Goal: Task Accomplishment & Management: Manage account settings

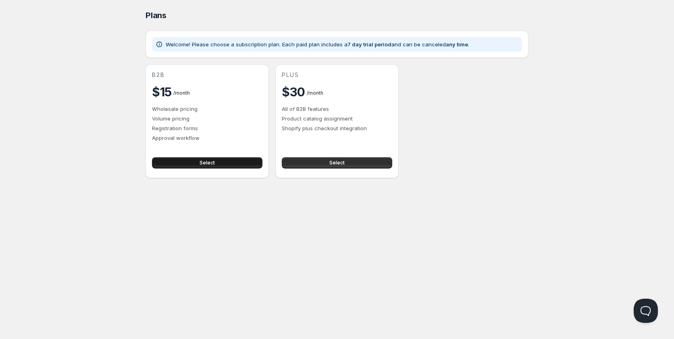
click at [251, 160] on button "Select" at bounding box center [207, 162] width 111 height 11
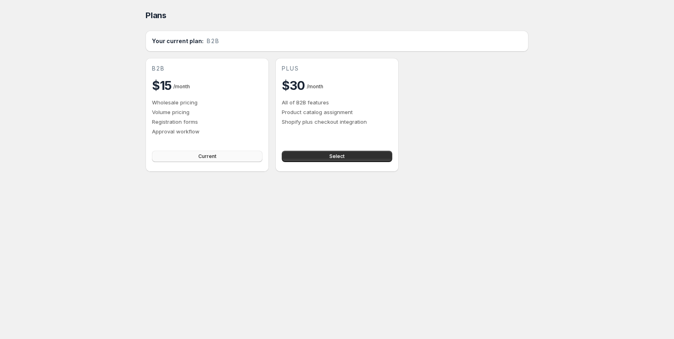
click at [188, 156] on button "Current" at bounding box center [207, 156] width 111 height 11
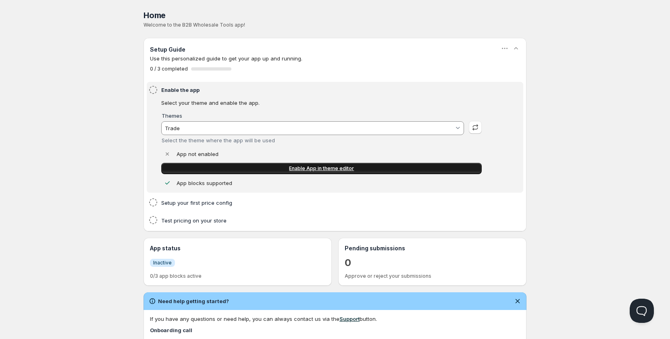
click at [281, 170] on link "Enable App in theme editor" at bounding box center [321, 168] width 321 height 11
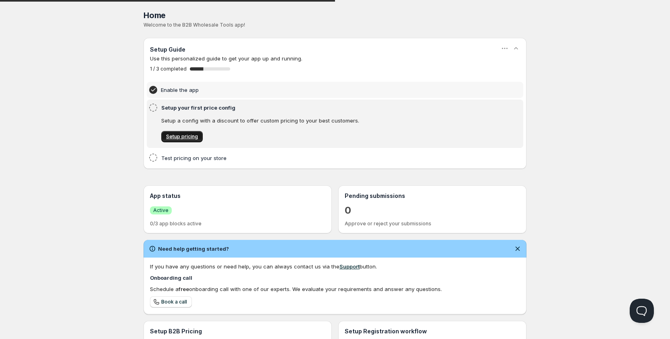
click at [198, 137] on link "Setup pricing" at bounding box center [182, 136] width 42 height 11
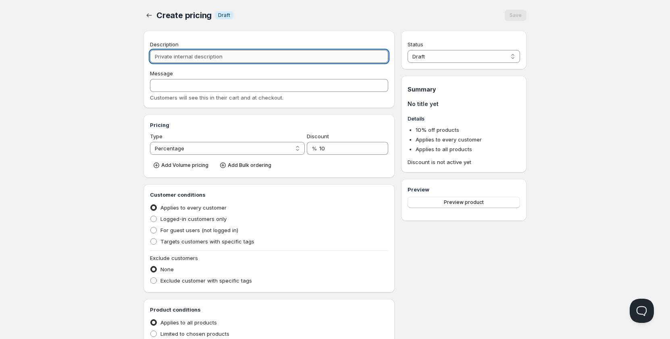
click at [240, 59] on input "Description" at bounding box center [269, 56] width 238 height 13
click at [206, 219] on span "Logged-in customers only" at bounding box center [194, 219] width 66 height 6
click at [151, 216] on input "Logged-in customers only" at bounding box center [150, 216] width 0 height 0
radio input "true"
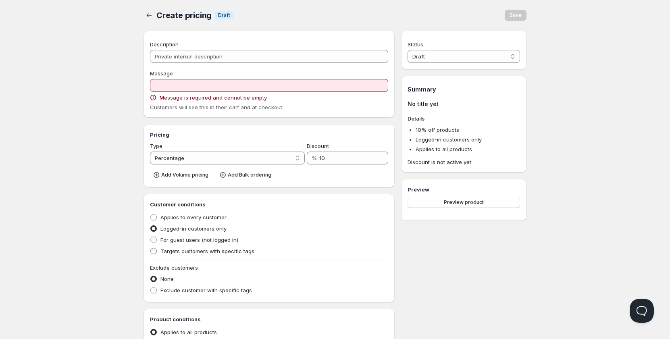
click at [215, 250] on span "Targets customers with specific tags" at bounding box center [208, 251] width 94 height 6
click at [151, 248] on input "Targets customers with specific tags" at bounding box center [150, 248] width 0 height 0
radio input "true"
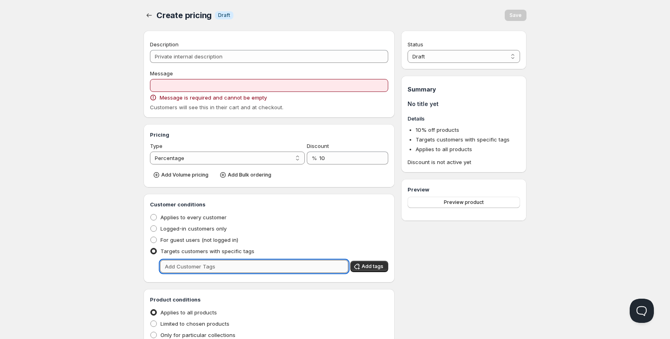
click at [279, 264] on input "text" at bounding box center [254, 266] width 188 height 13
click at [371, 269] on span "Add tags" at bounding box center [373, 266] width 22 height 6
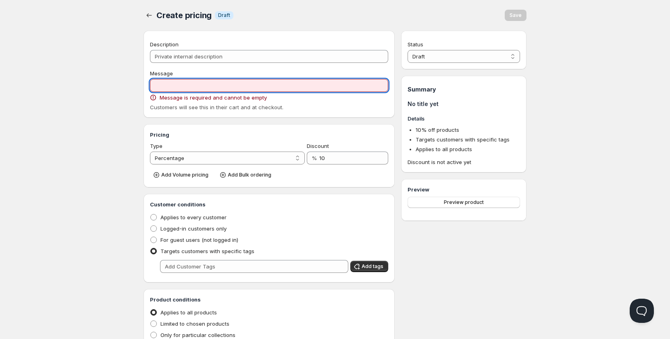
click at [273, 91] on input "Message" at bounding box center [269, 85] width 238 height 13
click at [250, 155] on select "Percentage Absolute" at bounding box center [227, 158] width 155 height 13
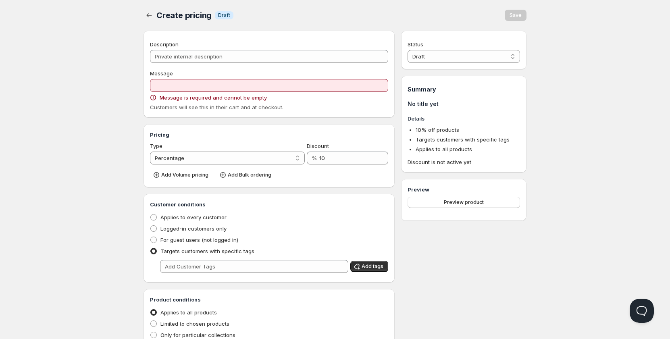
click at [253, 149] on div "Type" at bounding box center [227, 146] width 155 height 8
click at [250, 154] on select "Percentage Absolute" at bounding box center [227, 158] width 155 height 13
click at [247, 159] on select "Percentage Absolute" at bounding box center [227, 158] width 155 height 13
click at [212, 223] on label "Logged-in customers only" at bounding box center [188, 228] width 77 height 11
click at [151, 225] on input "Logged-in customers only" at bounding box center [150, 225] width 0 height 0
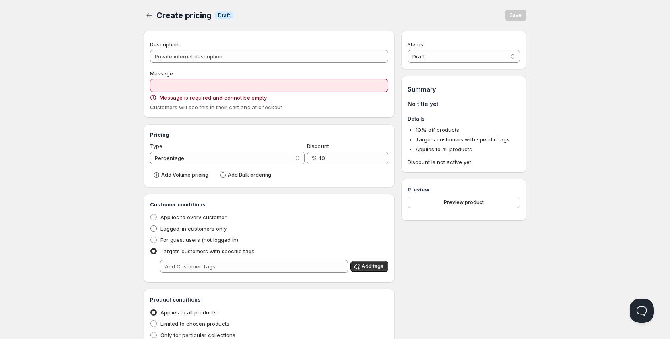
radio input "true"
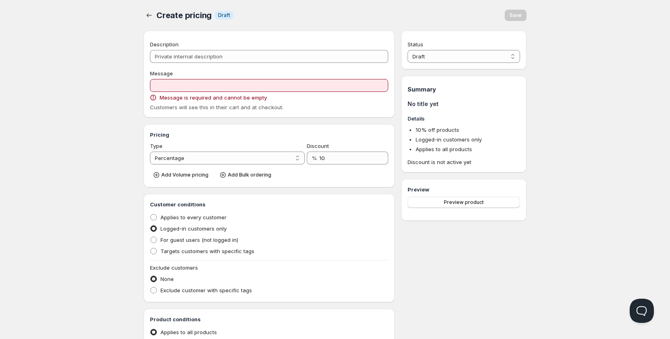
drag, startPoint x: 209, startPoint y: 236, endPoint x: 209, endPoint y: 223, distance: 12.5
click at [209, 235] on label "For guest users (not logged in)" at bounding box center [194, 239] width 88 height 11
click at [151, 237] on input "For guest users (not logged in)" at bounding box center [150, 237] width 0 height 0
radio input "true"
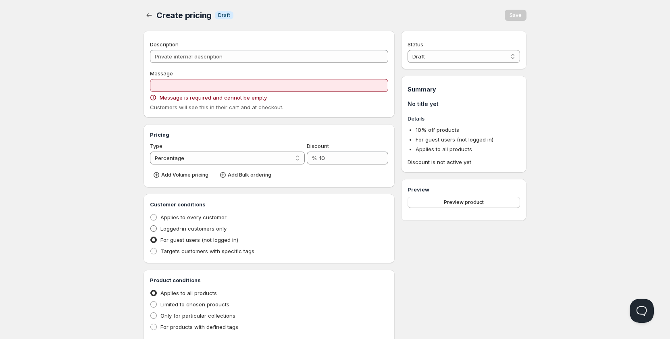
click at [209, 223] on label "Logged-in customers only" at bounding box center [188, 228] width 77 height 11
click at [151, 225] on input "Logged-in customers only" at bounding box center [150, 225] width 0 height 0
radio input "true"
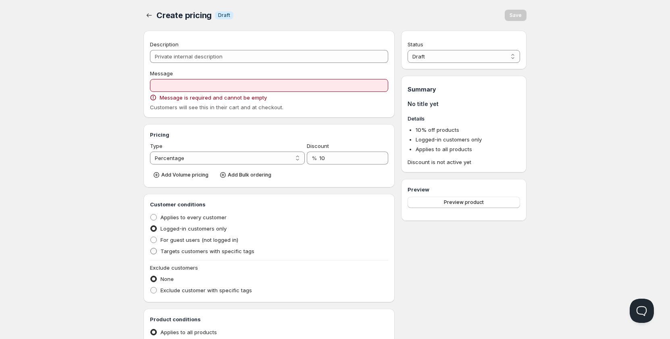
click at [194, 253] on span "Targets customers with specific tags" at bounding box center [208, 251] width 94 height 6
click at [151, 248] on input "Targets customers with specific tags" at bounding box center [150, 248] width 0 height 0
radio input "true"
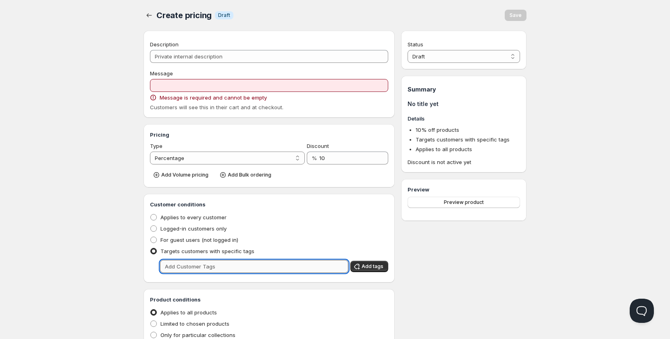
click at [311, 264] on input "text" at bounding box center [254, 266] width 188 height 13
click at [305, 269] on input "text" at bounding box center [254, 266] width 188 height 13
click at [369, 265] on span "Add tags" at bounding box center [373, 266] width 22 height 6
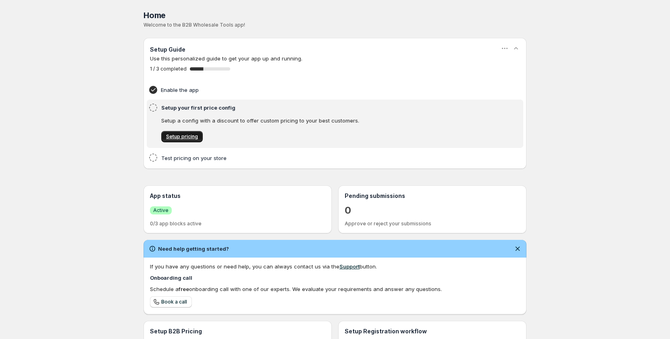
click at [165, 139] on link "Setup pricing" at bounding box center [182, 136] width 42 height 11
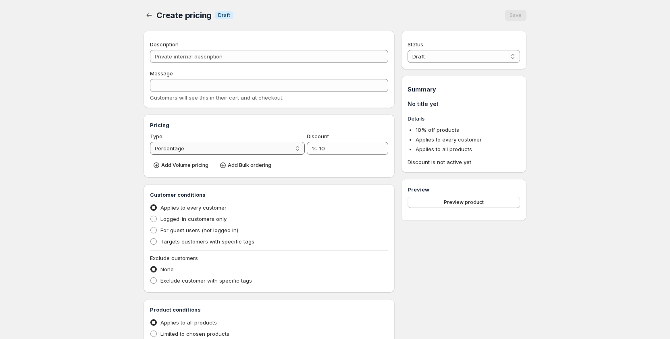
click at [233, 147] on select "Percentage Absolute" at bounding box center [227, 148] width 155 height 13
click at [200, 242] on span "Targets customers with specific tags" at bounding box center [208, 241] width 94 height 6
click at [151, 239] on input "Targets customers with specific tags" at bounding box center [150, 238] width 0 height 0
radio input "true"
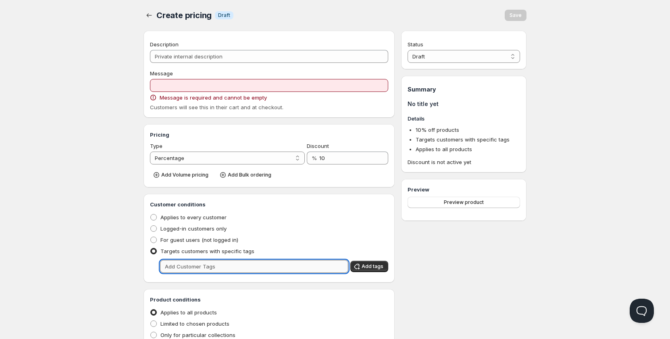
click at [265, 264] on input "text" at bounding box center [254, 266] width 188 height 13
type input "MEKARBILAR"
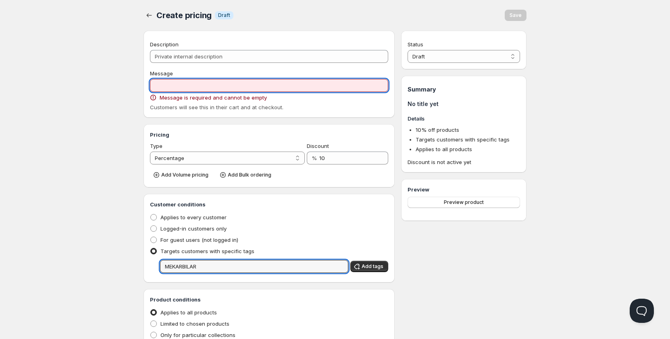
click at [250, 89] on input "Message" at bounding box center [269, 85] width 238 height 13
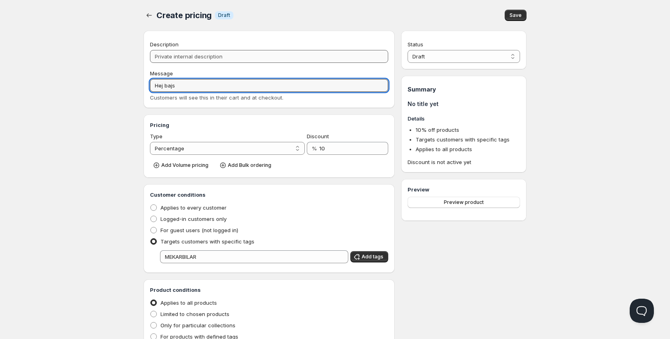
type input "Hej bajs"
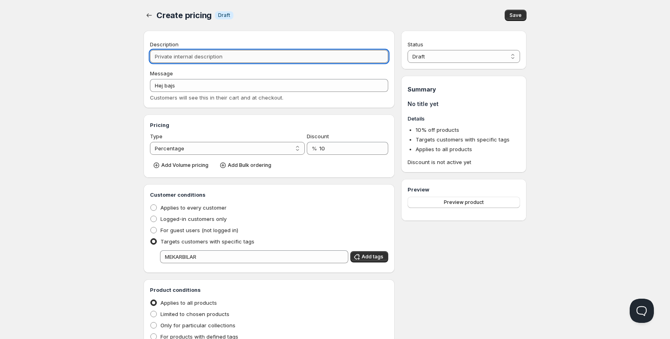
click at [250, 60] on input "Description" at bounding box center [269, 56] width 238 height 13
type input "M"
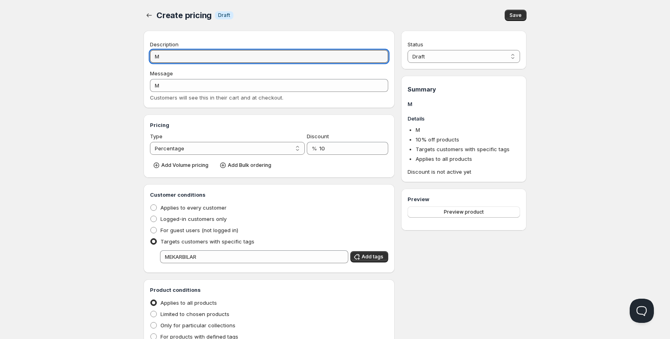
type input "ME"
type input "MEA"
type input "MEAR"
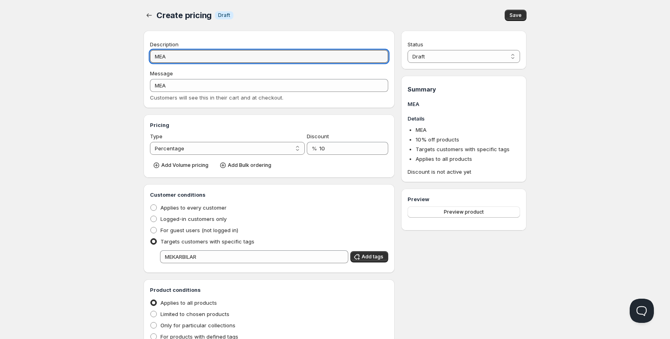
type input "MEAR"
type input "MEA"
type input "ME"
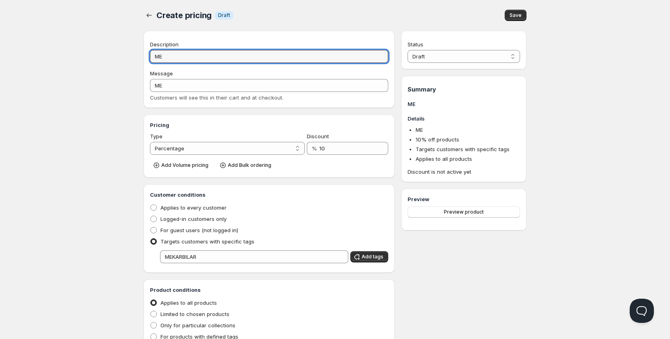
type input "MEK"
type input "MEKA"
type input "MEKAR"
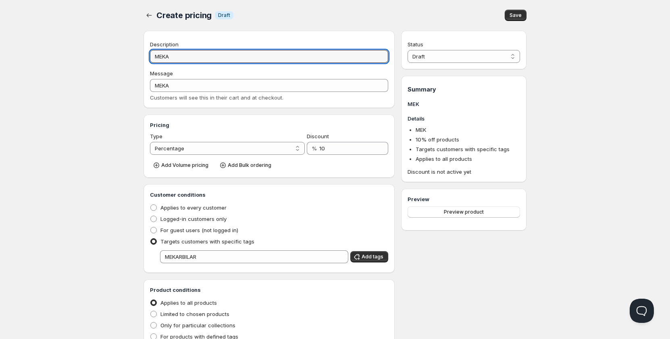
type input "MEKAR"
type input "MEKARB"
type input "MEKARBI"
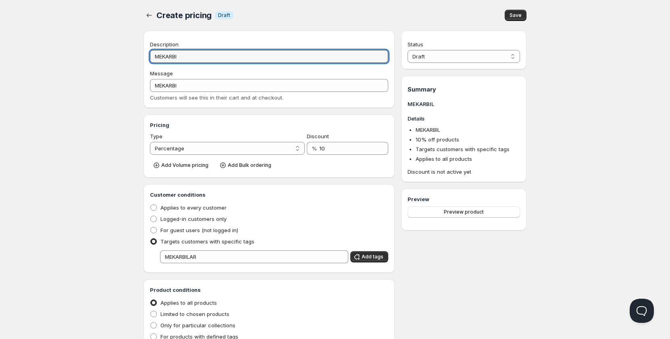
type input "MEKARBIL"
type input "MEKARBILA"
type input "MEKARBILAR"
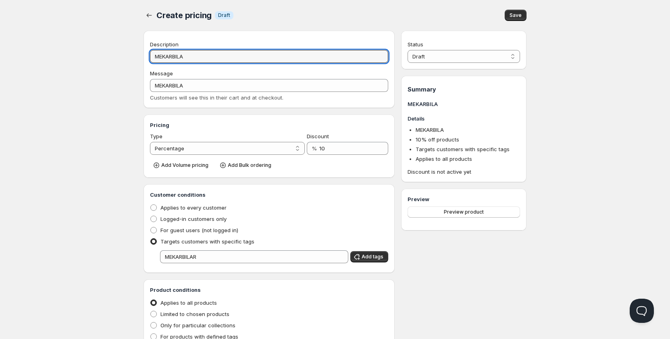
type input "MEKARBILAR"
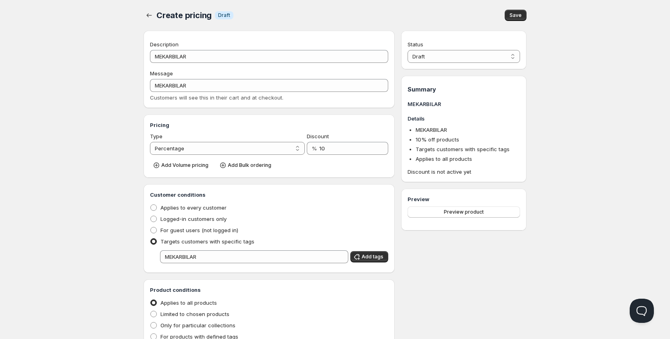
click at [73, 156] on div "Home Pricing Price lists Checkout Forms Submissions Settings Features Plans Cre…" at bounding box center [335, 237] width 670 height 474
click at [340, 151] on input "10" at bounding box center [347, 148] width 57 height 13
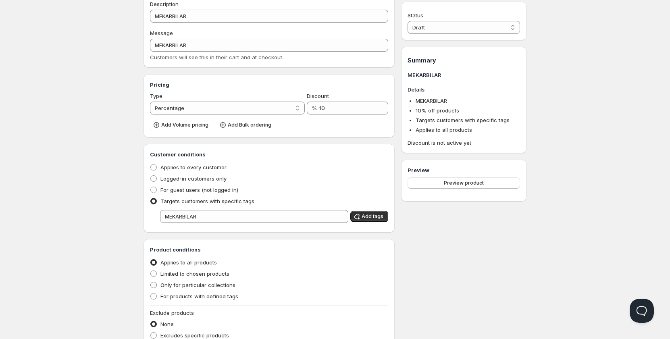
click at [225, 289] on label "Only for particular collections" at bounding box center [193, 284] width 86 height 11
click at [151, 282] on input "Only for particular collections" at bounding box center [150, 282] width 0 height 0
radio input "true"
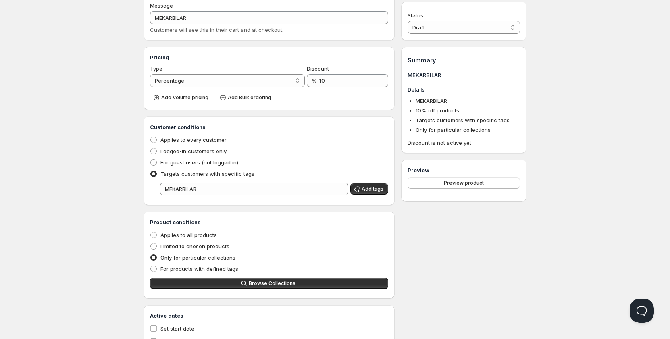
scroll to position [81, 0]
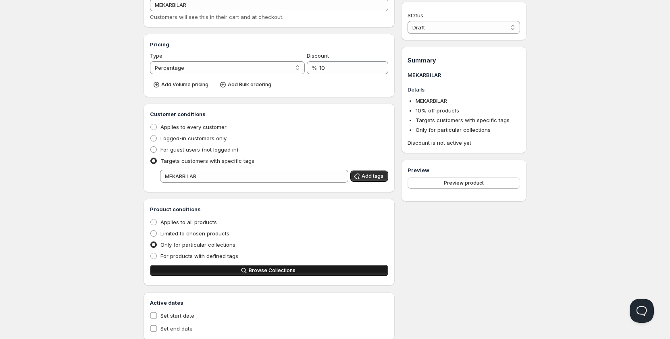
click at [275, 271] on span "Browse Collections" at bounding box center [272, 270] width 47 height 6
click at [221, 260] on label "For products with defined tags" at bounding box center [194, 255] width 88 height 11
click at [151, 253] on input "For products with defined tags" at bounding box center [150, 253] width 0 height 0
radio input "true"
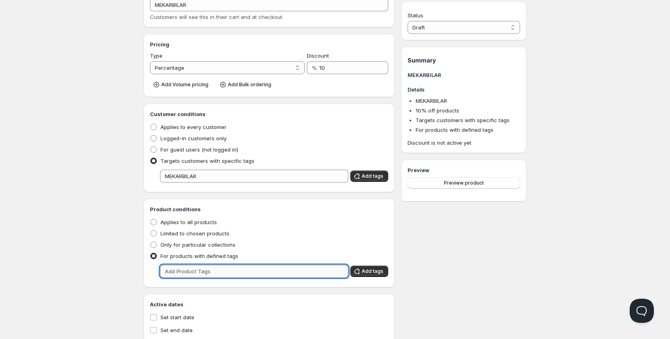
click at [226, 267] on input "text" at bounding box center [254, 271] width 188 height 13
click at [222, 248] on span "Only for particular collections" at bounding box center [198, 245] width 75 height 6
click at [151, 242] on input "Only for particular collections" at bounding box center [150, 242] width 0 height 0
radio input "true"
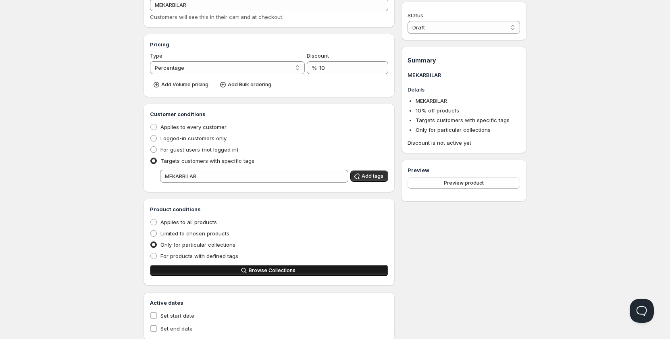
click at [222, 265] on button "Browse Collections" at bounding box center [269, 270] width 238 height 11
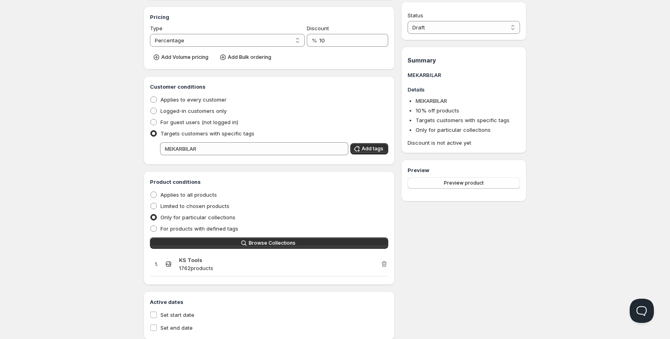
scroll to position [121, 0]
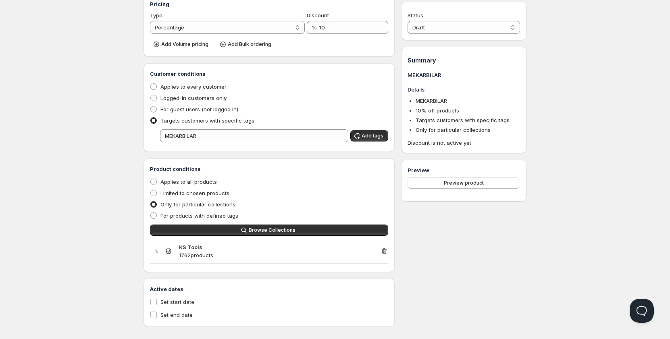
click at [384, 253] on icon "button" at bounding box center [384, 251] width 8 height 8
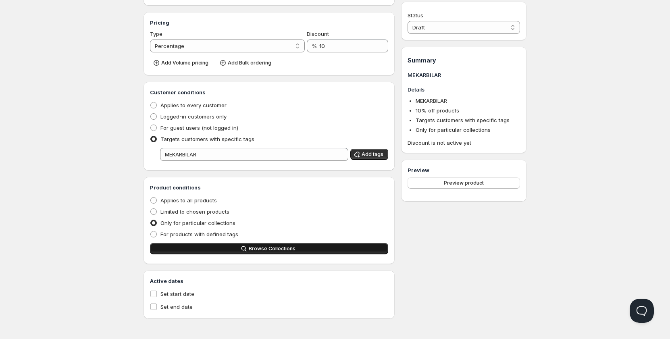
click at [225, 249] on button "Browse Collections" at bounding box center [269, 248] width 238 height 11
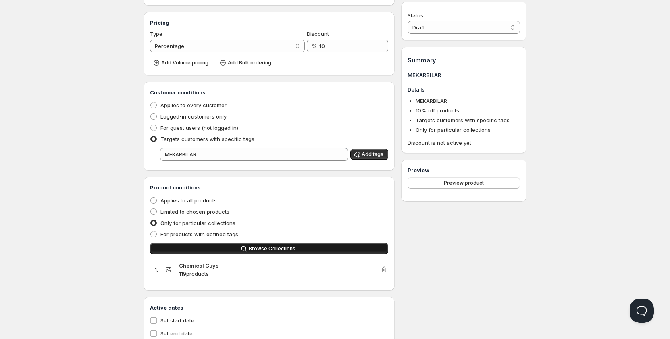
scroll to position [129, 0]
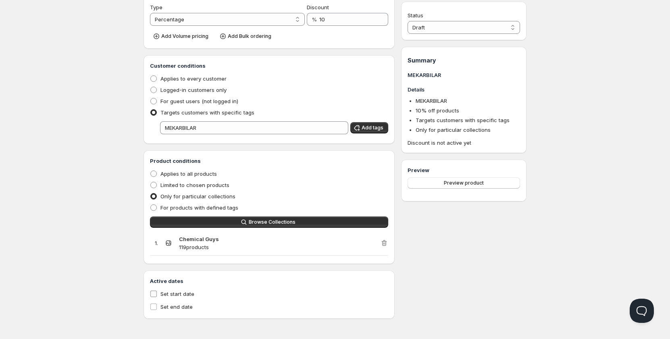
click at [155, 297] on input "Set start date" at bounding box center [153, 294] width 6 height 6
checkbox input "true"
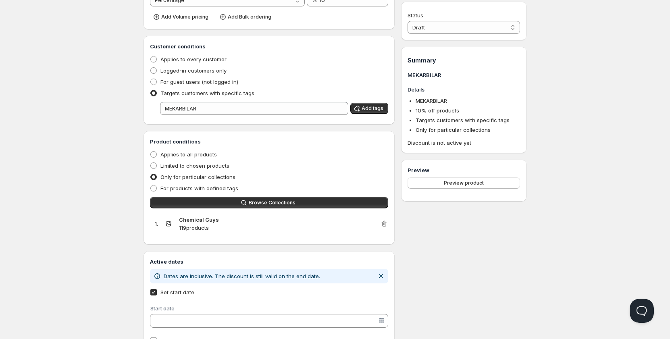
scroll to position [182, 0]
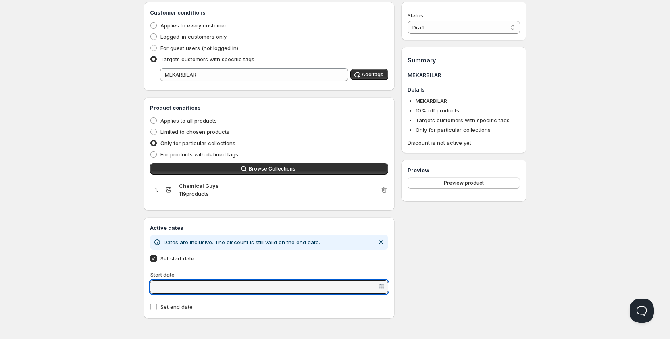
click at [185, 286] on input "Start date" at bounding box center [265, 287] width 226 height 13
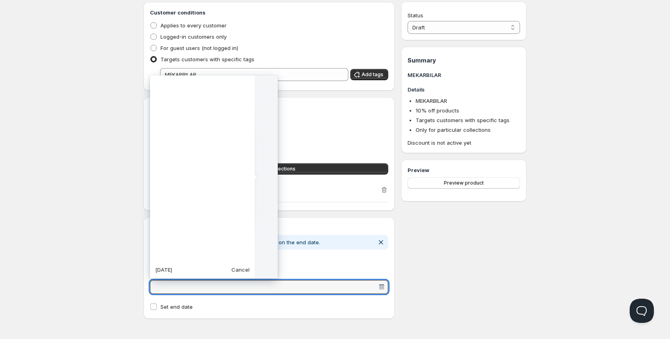
scroll to position [201678, 0]
click at [0, 0] on slot "Today" at bounding box center [0, 0] width 0 height 0
type vaadin-date-picker "2025-09-30"
type input "9/30/2025"
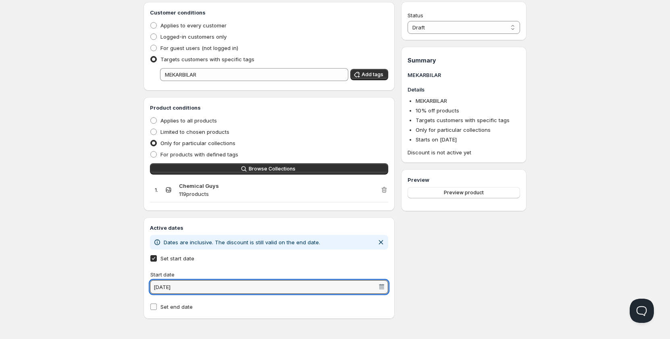
click at [163, 307] on span "Set end date" at bounding box center [177, 307] width 32 height 6
click at [157, 307] on input "Set end date" at bounding box center [153, 307] width 6 height 6
checkbox input "true"
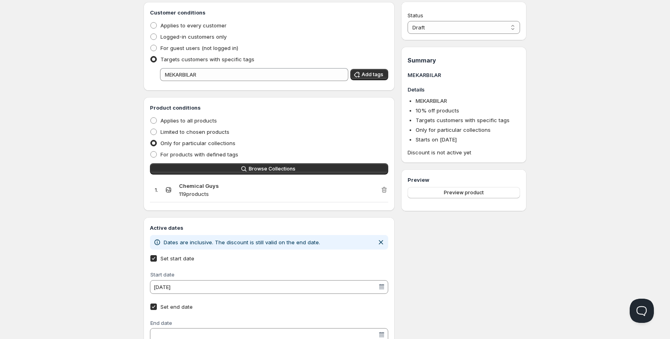
click at [208, 327] on div "End date" at bounding box center [269, 332] width 238 height 22
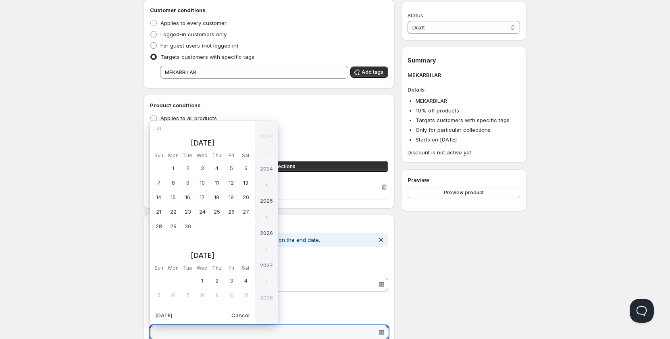
click at [264, 225] on div at bounding box center [266, 217] width 23 height 16
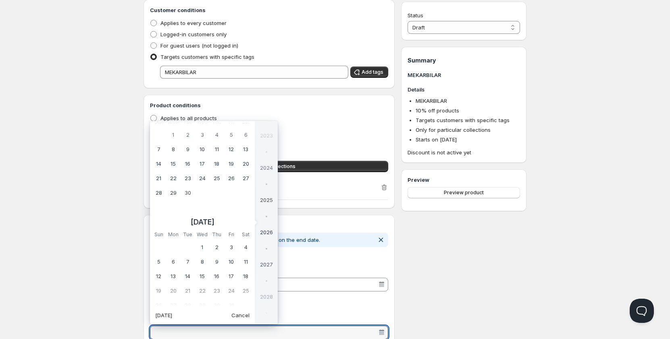
scroll to position [201680, 0]
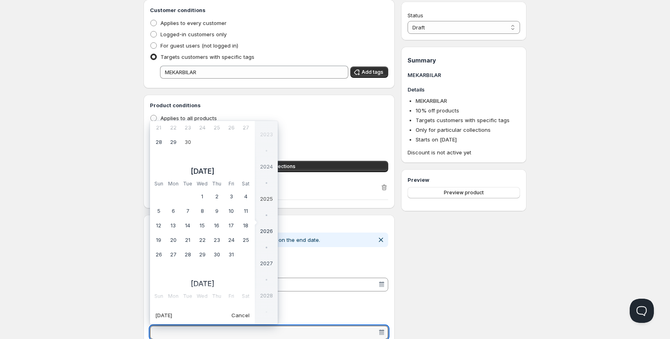
click at [265, 230] on div "2026" at bounding box center [266, 231] width 23 height 16
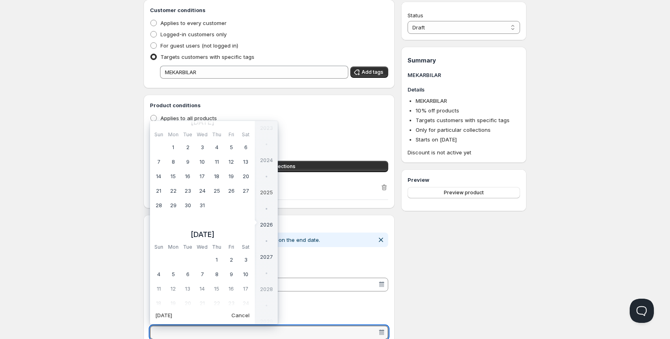
scroll to position [201687, 0]
click at [265, 229] on div "2026" at bounding box center [266, 224] width 23 height 16
click at [198, 206] on td "30" at bounding box center [202, 209] width 15 height 15
type vaadin-date-picker "2026-09-30"
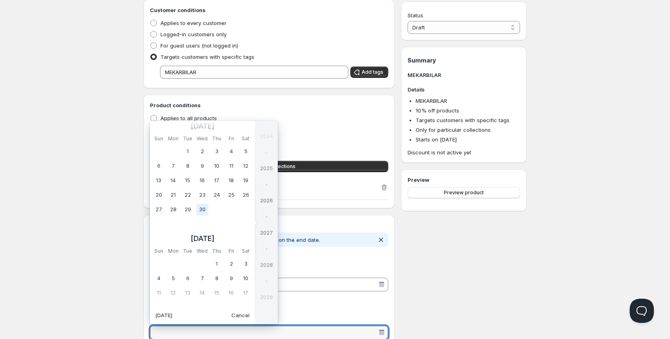
type input "9/30/2026"
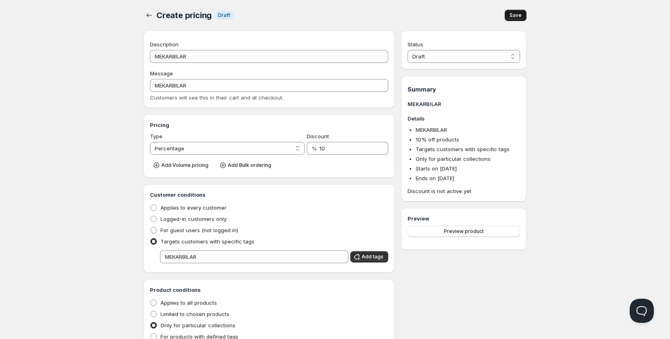
click at [506, 17] on button "Save" at bounding box center [516, 15] width 22 height 11
click at [518, 19] on button "Save" at bounding box center [516, 15] width 22 height 11
click at [520, 17] on span "Save" at bounding box center [516, 15] width 12 height 6
click at [145, 22] on div "MEKARBILAR. This page is ready MEKARBILAR Info Draft Save" at bounding box center [335, 15] width 383 height 31
click at [513, 19] on button "Save" at bounding box center [516, 15] width 22 height 11
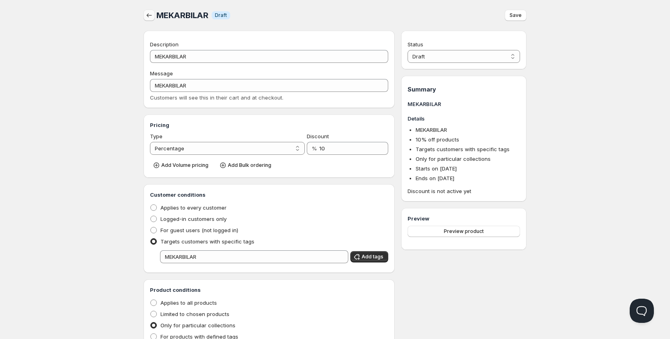
click at [152, 14] on icon "button" at bounding box center [149, 15] width 8 height 8
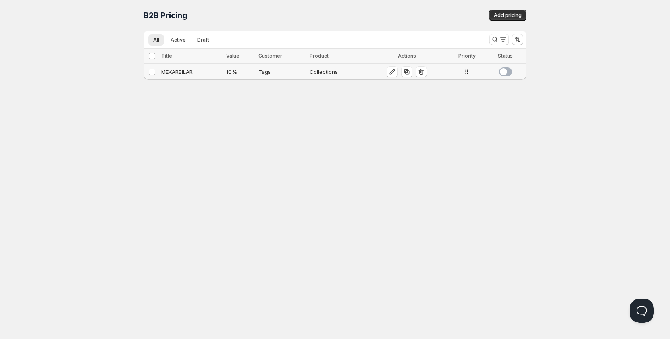
click at [503, 73] on span at bounding box center [505, 71] width 13 height 9
click at [356, 70] on div "Collections" at bounding box center [337, 72] width 54 height 8
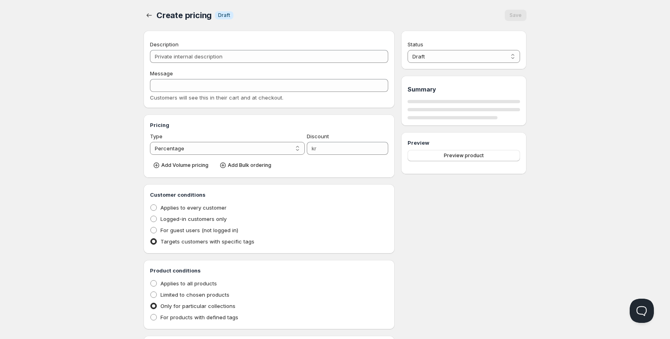
type input "MEKARBILAR"
type input "10"
radio input "true"
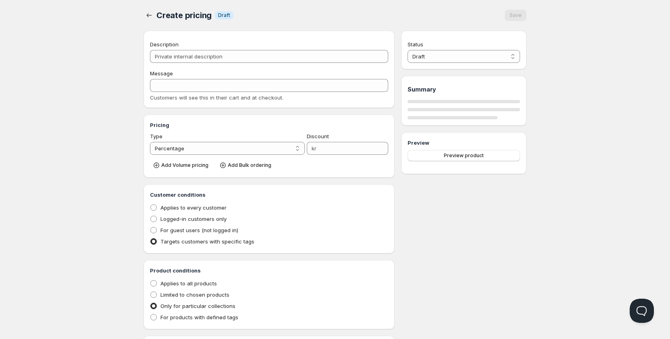
checkbox input "true"
select select "1"
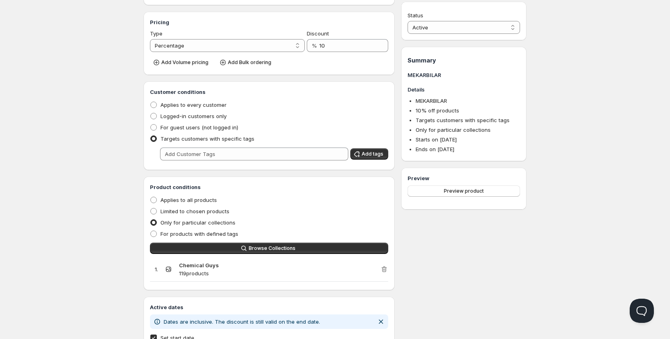
scroll to position [121, 0]
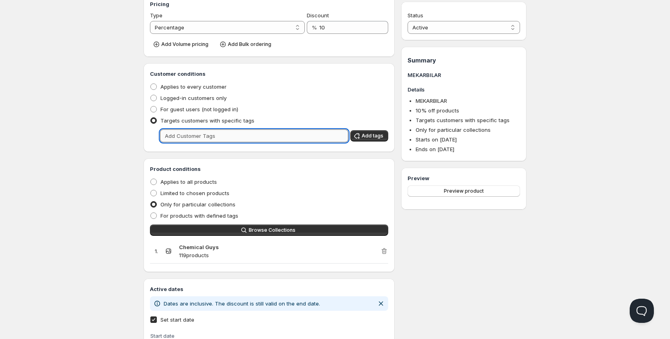
click at [261, 139] on input "text" at bounding box center [254, 135] width 188 height 13
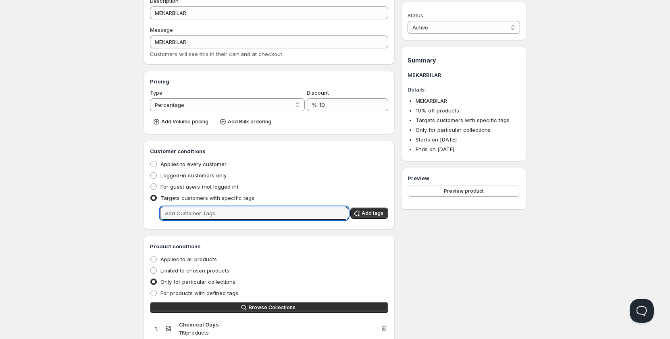
scroll to position [0, 0]
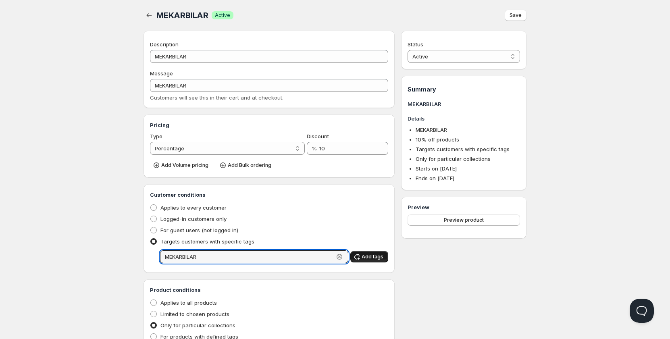
type input "MEKARBILAR"
click at [372, 260] on span "Add tags" at bounding box center [373, 257] width 22 height 6
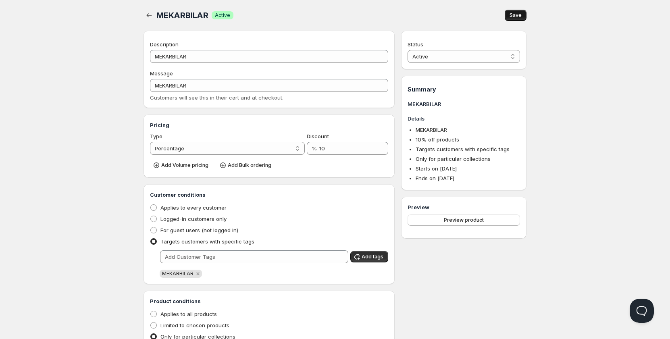
click at [515, 13] on span "Save" at bounding box center [516, 15] width 12 height 6
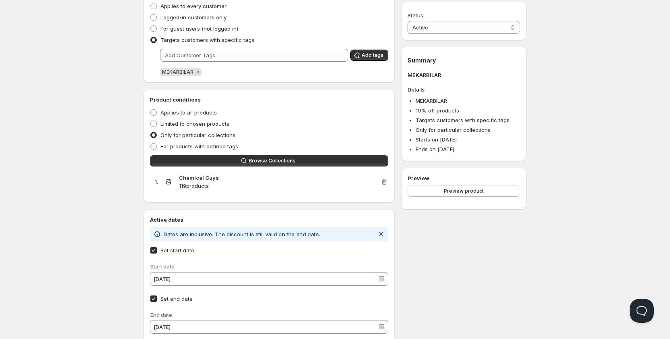
scroll to position [40, 0]
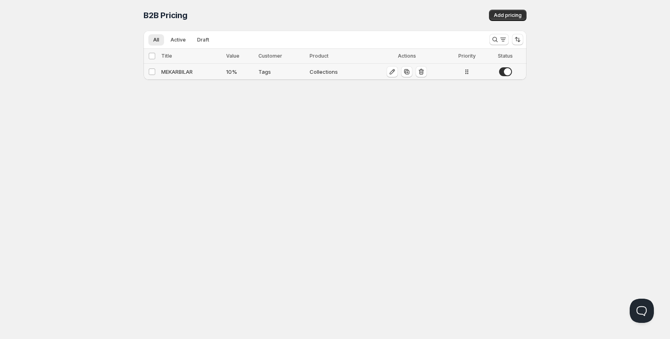
click at [339, 74] on div "Collections" at bounding box center [337, 72] width 54 height 8
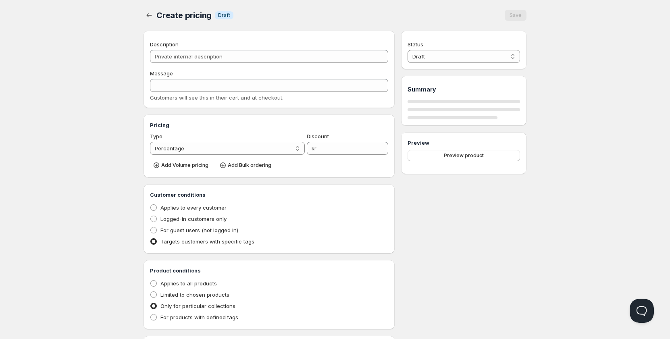
type input "MEKARBILAR"
type input "10"
radio input "true"
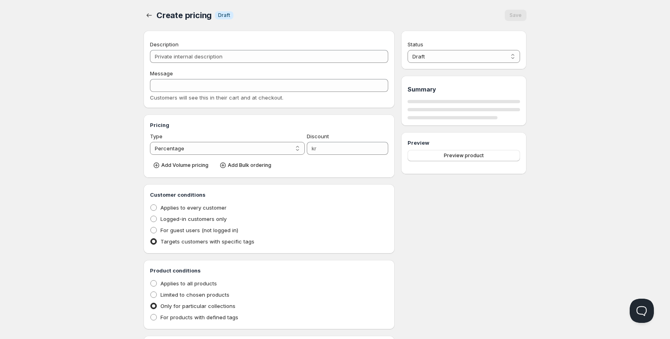
checkbox input "true"
select select "1"
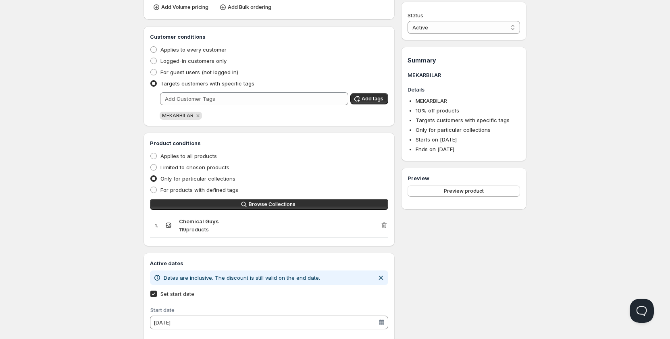
scroll to position [161, 0]
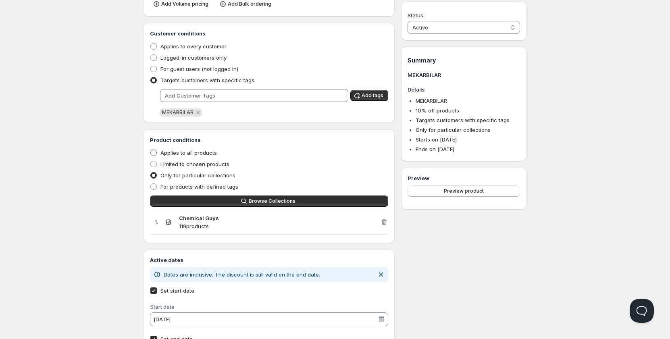
click at [156, 152] on span at bounding box center [153, 153] width 6 height 6
click at [151, 150] on input "Applies to all products" at bounding box center [150, 150] width 0 height 0
radio input "true"
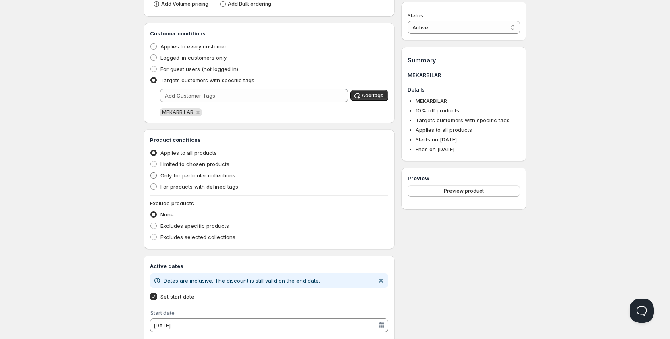
click at [154, 175] on span at bounding box center [153, 175] width 6 height 6
click at [151, 173] on input "Only for particular collections" at bounding box center [150, 172] width 0 height 0
radio input "true"
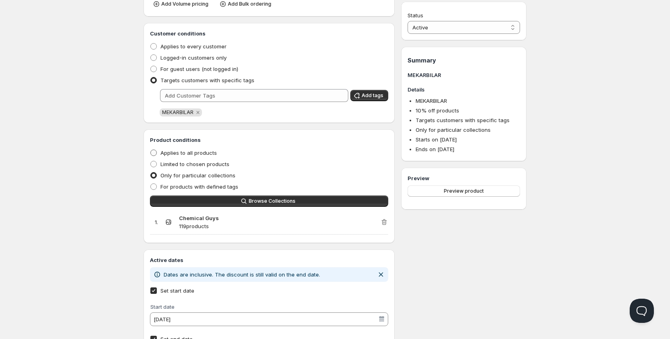
click at [155, 154] on span at bounding box center [153, 153] width 6 height 6
click at [151, 150] on input "Applies to all products" at bounding box center [150, 150] width 0 height 0
radio input "true"
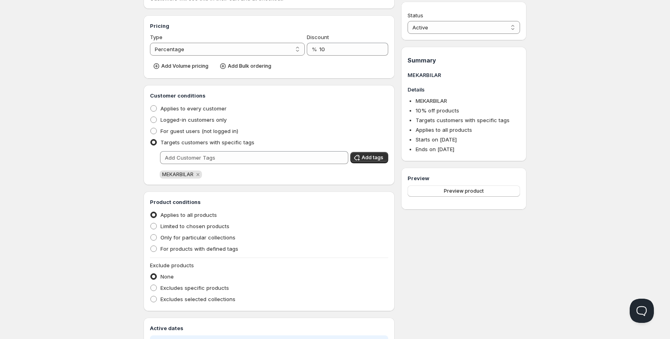
scroll to position [40, 0]
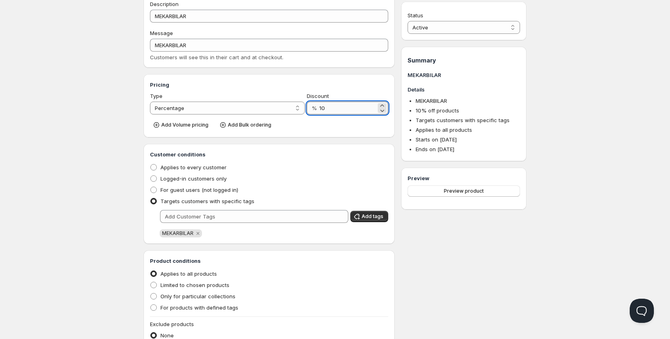
click at [342, 107] on input "10" at bounding box center [347, 108] width 57 height 13
click at [70, 171] on div "Home Pricing Price lists Checkout Forms Submissions Settings Features Plans MEK…" at bounding box center [335, 245] width 670 height 570
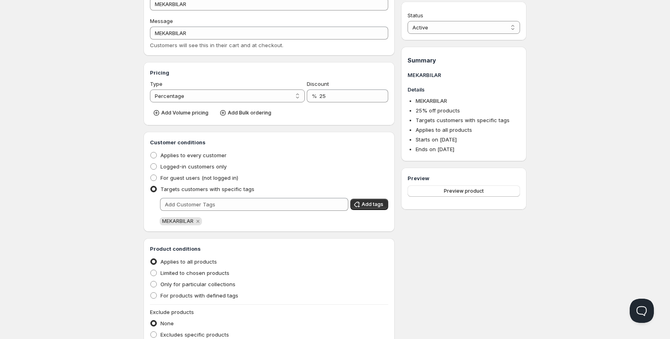
scroll to position [121, 0]
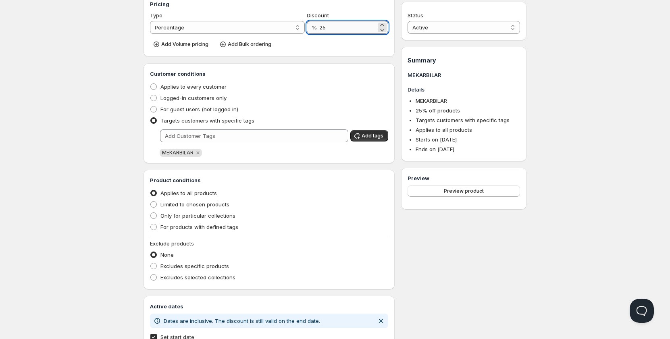
click at [335, 28] on input "25" at bounding box center [347, 27] width 57 height 13
click at [322, 30] on input "25" at bounding box center [347, 27] width 57 height 13
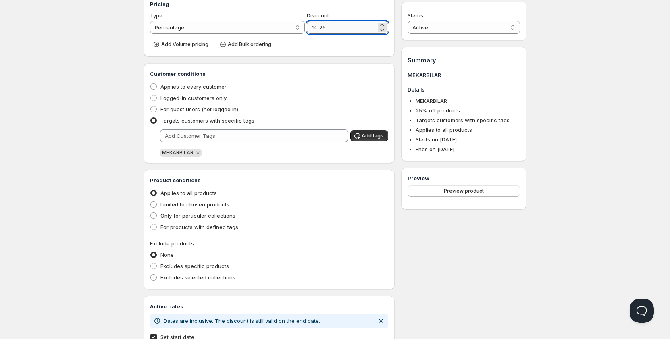
click at [322, 30] on input "25" at bounding box center [347, 27] width 57 height 13
type input "10"
click at [101, 122] on div "Home Pricing Price lists Checkout Forms Submissions Settings Features Plans MEK…" at bounding box center [335, 164] width 670 height 570
click at [159, 217] on label "Only for particular collections" at bounding box center [193, 215] width 86 height 11
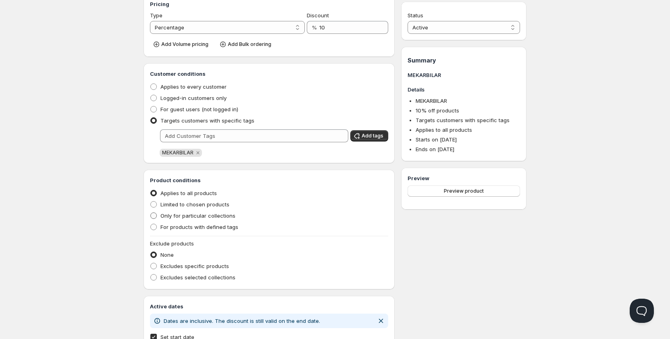
click at [151, 213] on input "Only for particular collections" at bounding box center [150, 213] width 0 height 0
radio input "true"
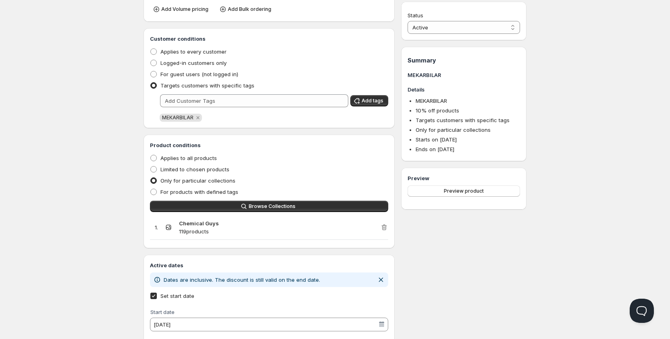
scroll to position [225, 0]
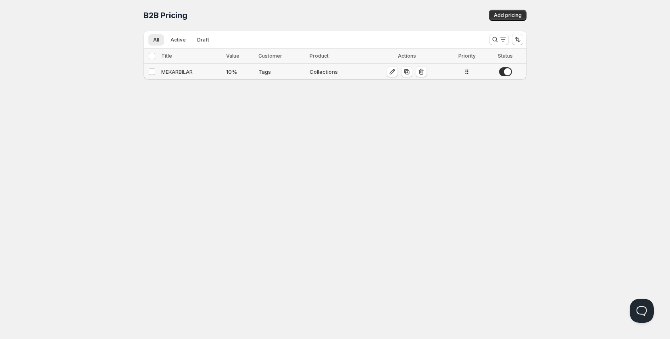
click at [189, 74] on div "MEKARBILAR" at bounding box center [191, 72] width 60 height 8
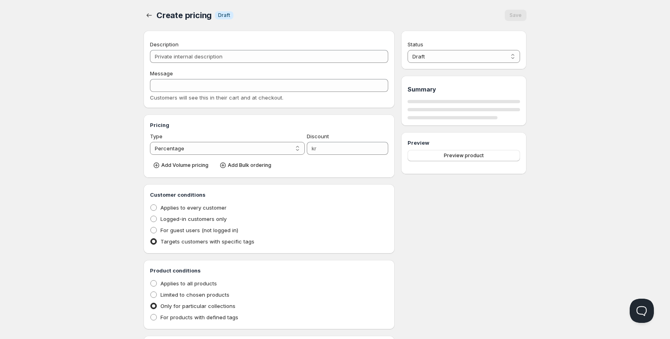
type input "MEKARBILAR"
type input "10"
radio input "true"
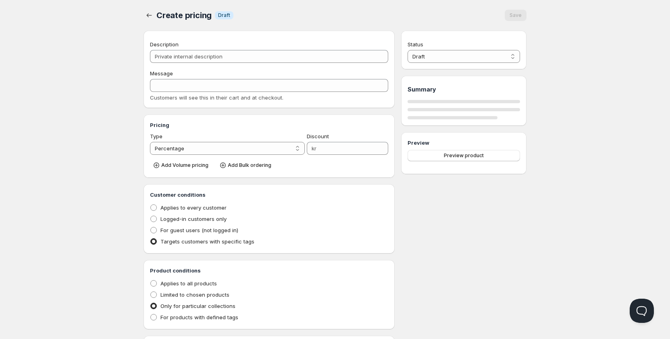
checkbox input "true"
select select "1"
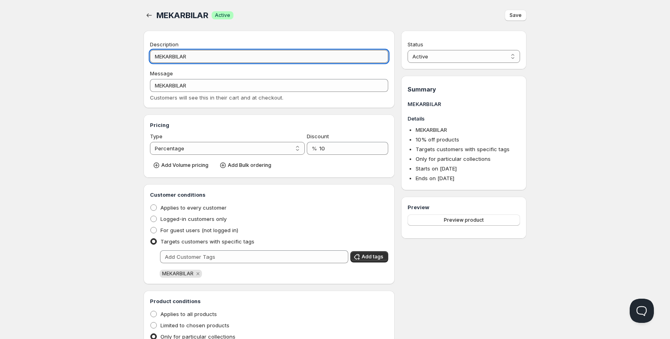
click at [219, 58] on input "MEKARBILAR" at bounding box center [269, 56] width 238 height 13
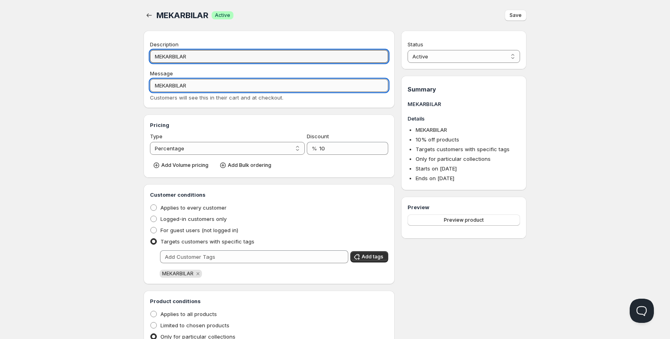
click at [207, 82] on input "MEKARBILAR" at bounding box center [269, 85] width 238 height 13
click at [211, 61] on input "MEKARBILAR" at bounding box center [269, 56] width 238 height 13
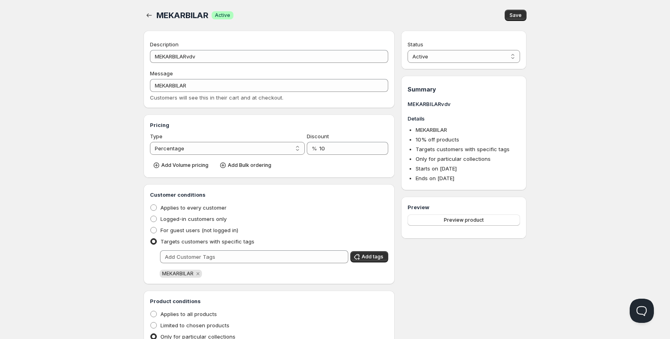
click at [204, 94] on span "Customers will see this in their cart and at checkout." at bounding box center [216, 97] width 133 height 6
click at [204, 68] on div "Description MEKARBILARvdv Message MEKARBILAR Customers will see this in their c…" at bounding box center [269, 70] width 238 height 61
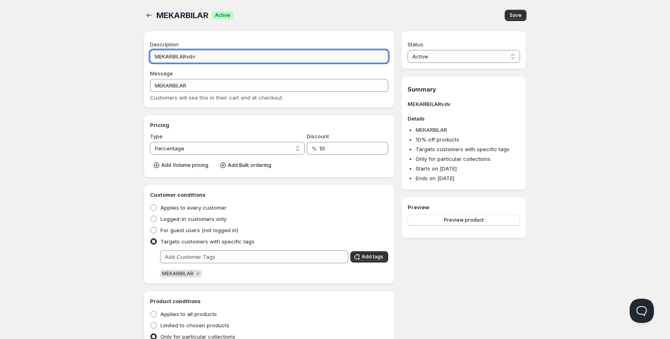
click at [206, 58] on input "MEKARBILARvdv" at bounding box center [269, 56] width 238 height 13
type input "MEKARBILAR PRISLISTA"
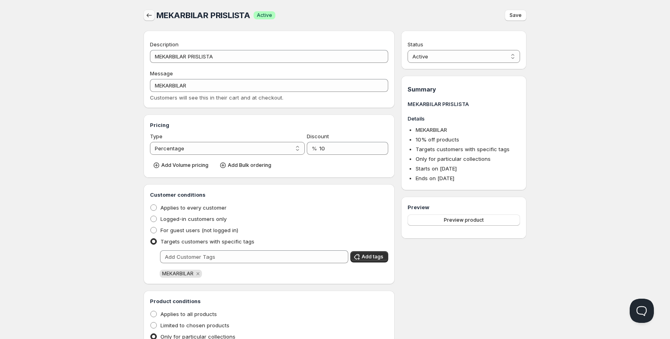
click at [145, 13] on icon "button" at bounding box center [149, 15] width 8 height 8
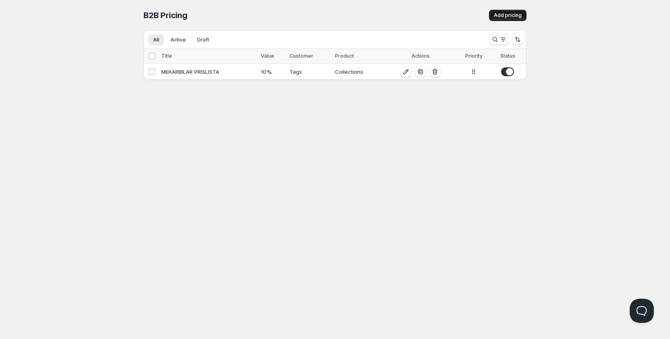
click at [492, 20] on button "Add pricing" at bounding box center [508, 15] width 38 height 11
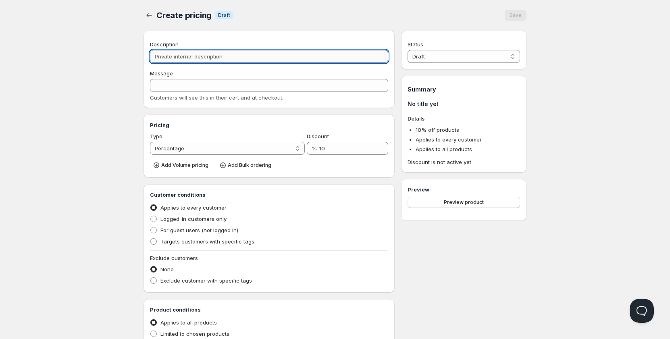
click at [245, 50] on input "Description" at bounding box center [269, 56] width 238 height 13
type input "M"
type input "ME"
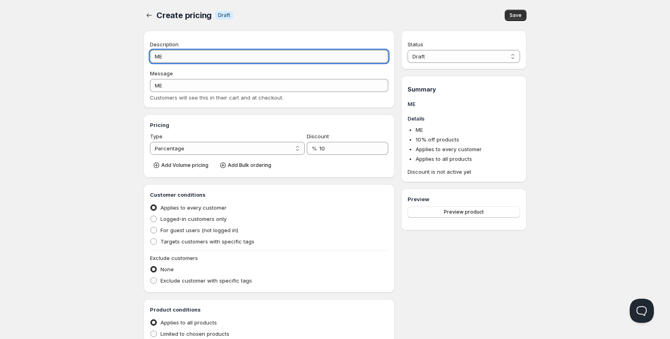
type input "MEK"
type input "MEKA"
type input "MEKAR"
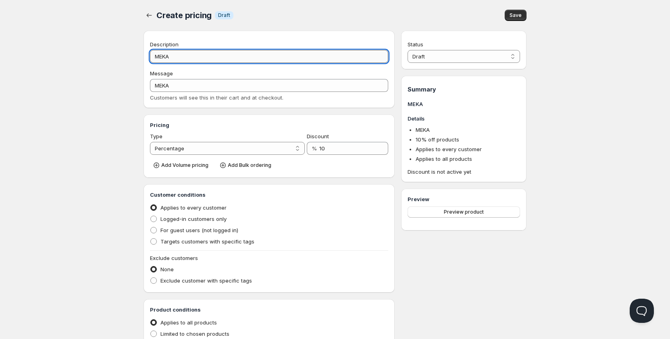
type input "MEKAR"
type input "MEKARB"
type input "MEKARBI"
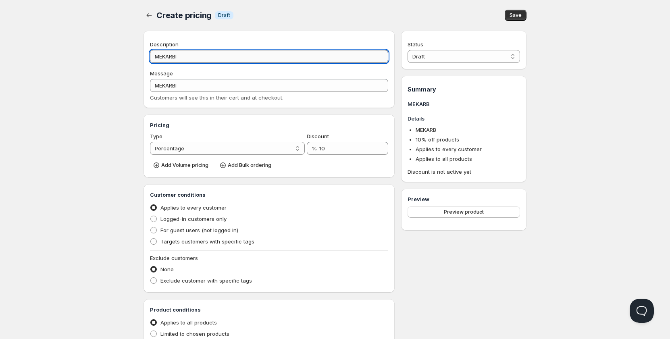
type input "MEKARBIL"
type input "MEKARBILA"
type input "MEKARBILAR"
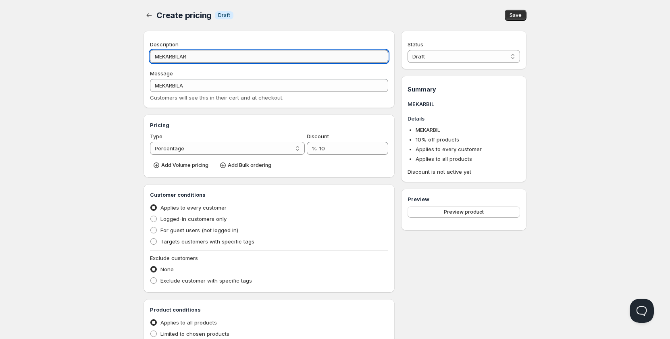
type input "MEKARBILAR"
type input "MEKARBILAR E"
type input "MEKARBILAR_E"
type input "MEKARBILAR EX"
type input "MEKARBILAR_EX"
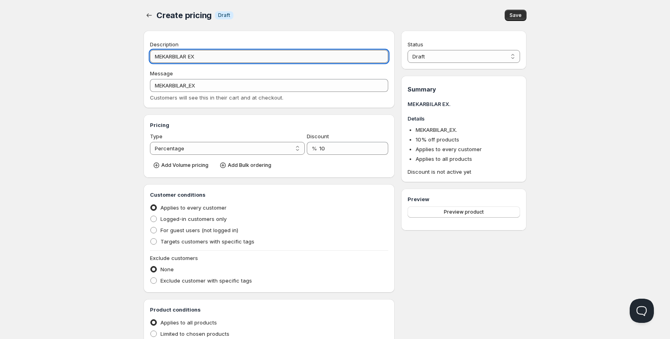
type input "MEKARBILAR EX."
type input "MEKARBILAR_EX."
type input "MEKARBILAR EX.M"
type input "MEKARBILAR_EX.M"
type input "MEKARBILAR EX.MO"
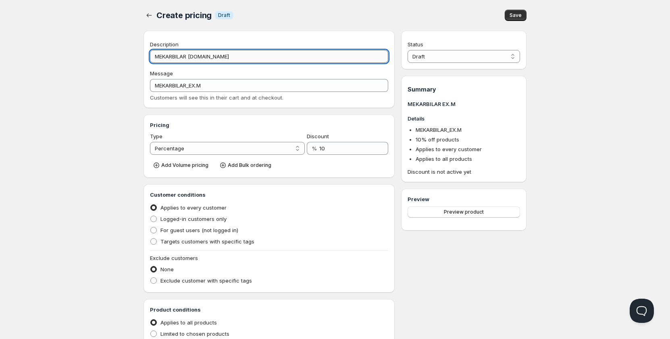
type input "MEKARBILAR_EX.MO"
type input "MEKARBILAR EX.MOM"
type input "MEKARBILAR_EX.MOM"
type input "MEKARBILAR EX.MOMS"
type input "MEKARBILAR_EX.MOMS"
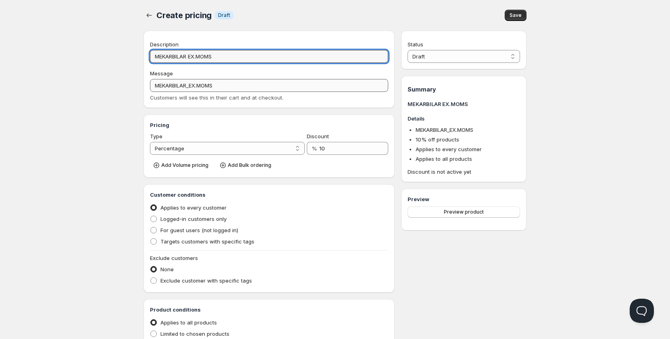
type input "MEKARBILAR EX.MOMS"
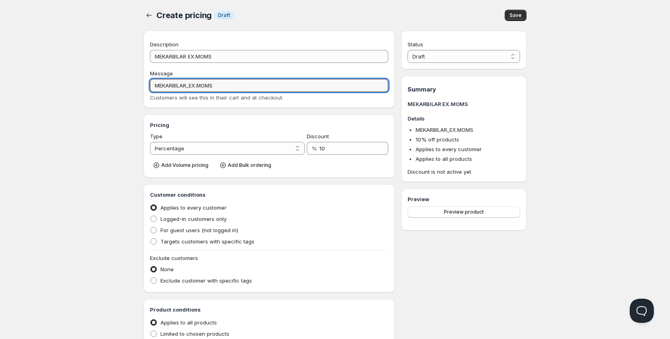
drag, startPoint x: 232, startPoint y: 85, endPoint x: 191, endPoint y: 94, distance: 41.6
click at [191, 94] on div "Message MEKARBILAR_EX.MOMS Customers will see this in their cart and at checkou…" at bounding box center [269, 85] width 238 height 32
type input "MEKARBILAR"
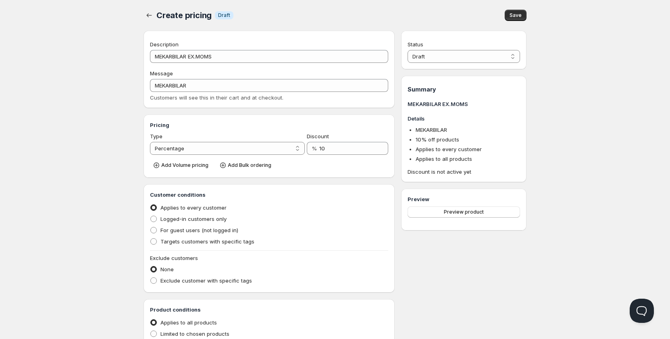
click at [99, 129] on div "Home Pricing Price lists Checkout Forms Submissions Settings Features Plans Cre…" at bounding box center [335, 247] width 670 height 494
click at [384, 145] on icon at bounding box center [382, 146] width 8 height 8
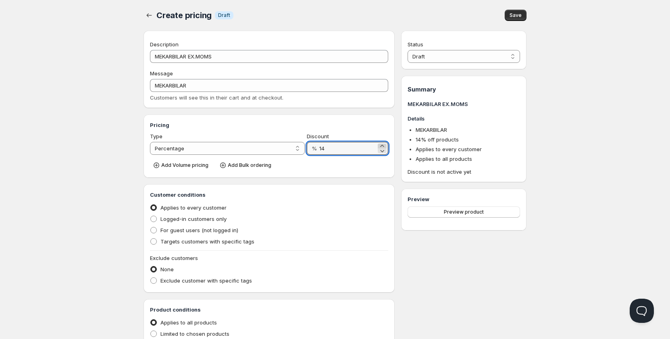
click at [384, 145] on icon at bounding box center [382, 146] width 8 height 8
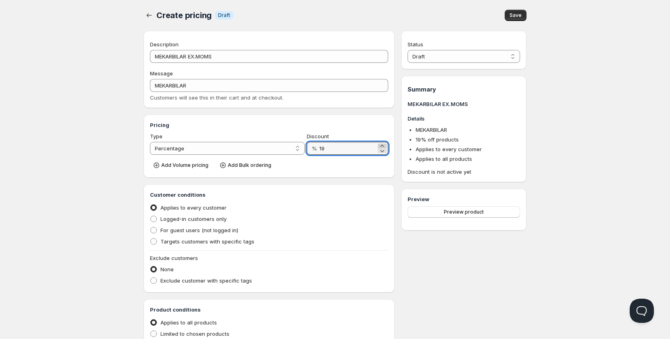
click at [384, 144] on icon at bounding box center [382, 146] width 8 height 8
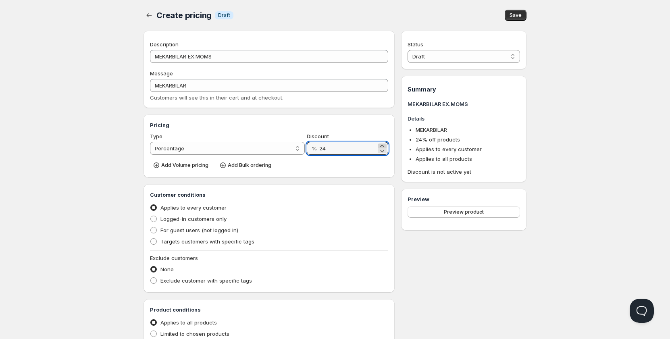
click at [384, 144] on icon at bounding box center [382, 146] width 8 height 8
type input "25"
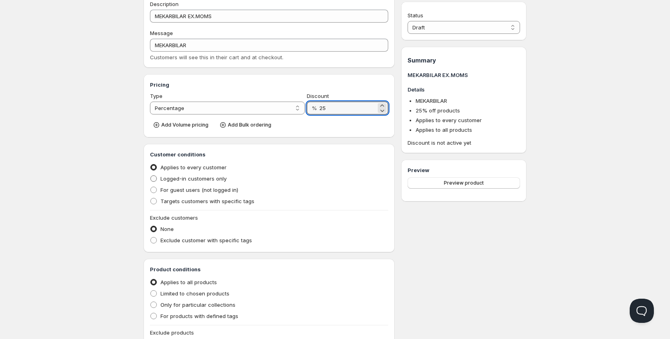
scroll to position [81, 0]
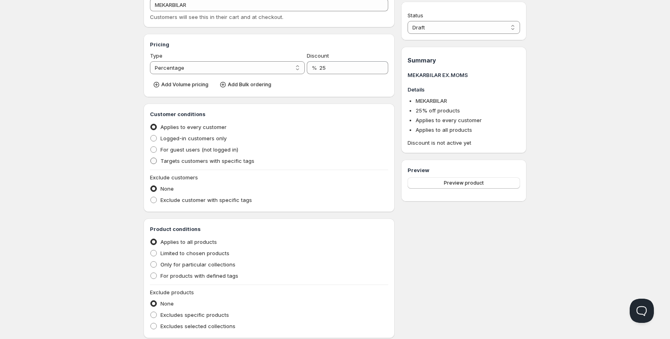
click at [185, 164] on span "Targets customers with specific tags" at bounding box center [208, 161] width 94 height 8
click at [151, 158] on input "Targets customers with specific tags" at bounding box center [150, 158] width 0 height 0
radio input "true"
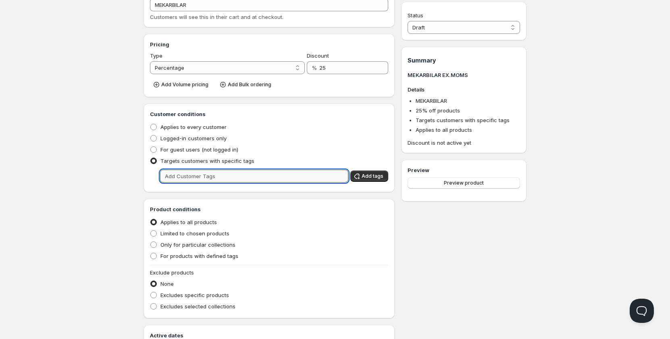
click at [232, 178] on input "text" at bounding box center [254, 176] width 188 height 13
click at [204, 139] on span "Logged-in customers only" at bounding box center [194, 138] width 66 height 6
click at [151, 136] on input "Logged-in customers only" at bounding box center [150, 135] width 0 height 0
radio input "true"
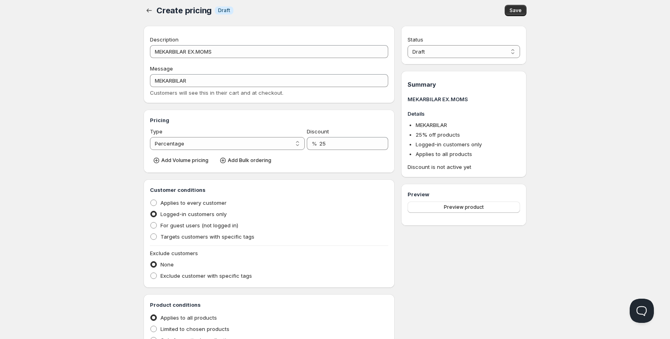
scroll to position [0, 0]
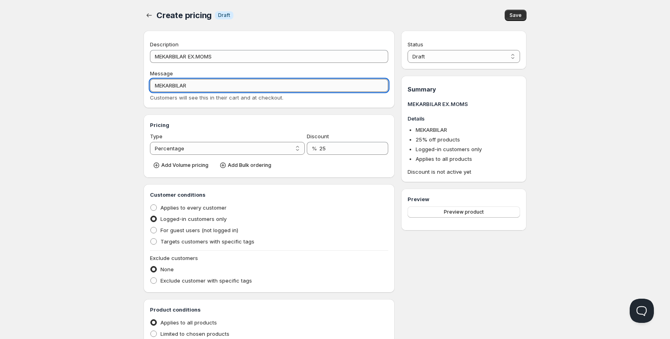
click at [189, 86] on input "MEKARBILAR" at bounding box center [269, 85] width 238 height 13
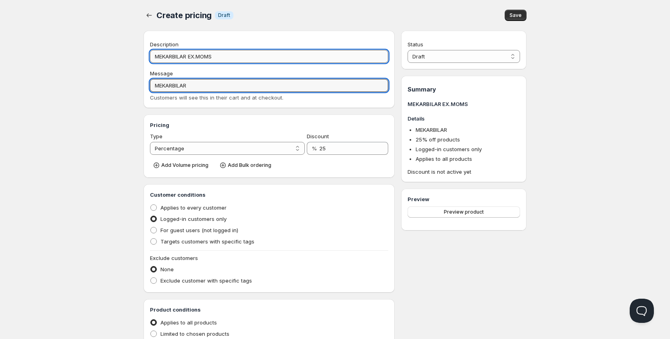
click at [188, 62] on input "MEKARBILAR EX.MOMS" at bounding box center [269, 56] width 238 height 13
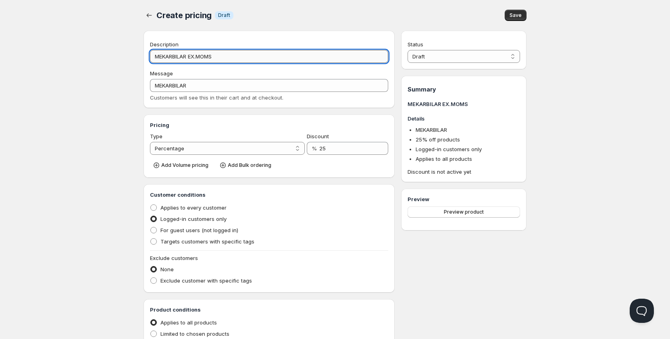
click at [188, 62] on input "MEKARBILAR EX.MOMS" at bounding box center [269, 56] width 238 height 13
type input "E"
type input "EX"
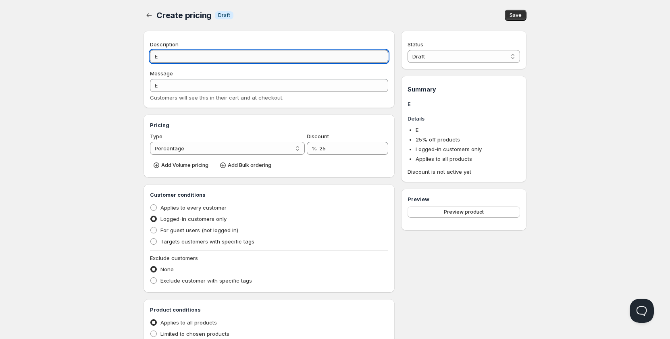
type input "EX"
type input "EX."
type input "EX.M"
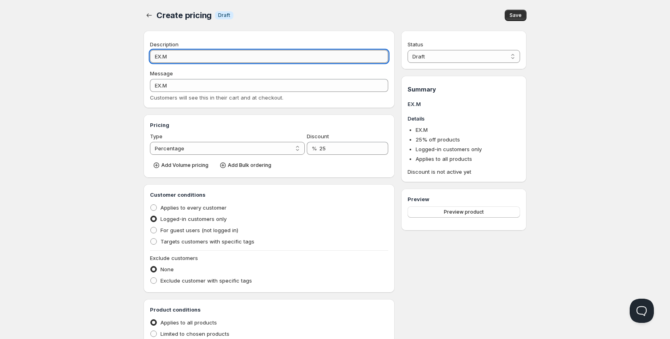
type input "EX.MO"
type input "EX.MOM"
type input "EX.MOMS"
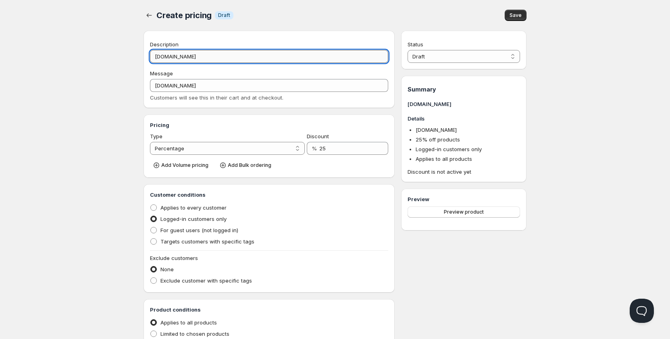
type input "EX.MOMS"
type input "EX.MOM"
type input "EX.MO"
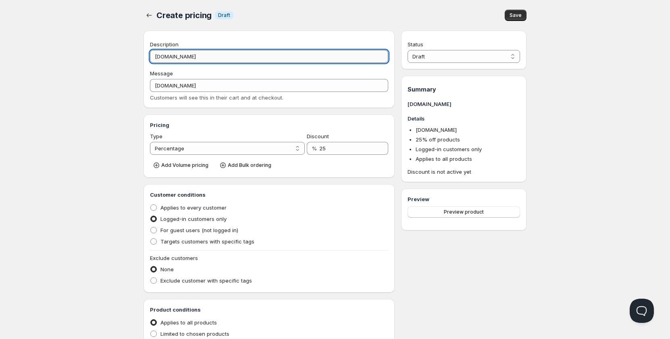
type input "EX.M"
type input "EX."
type input "EX"
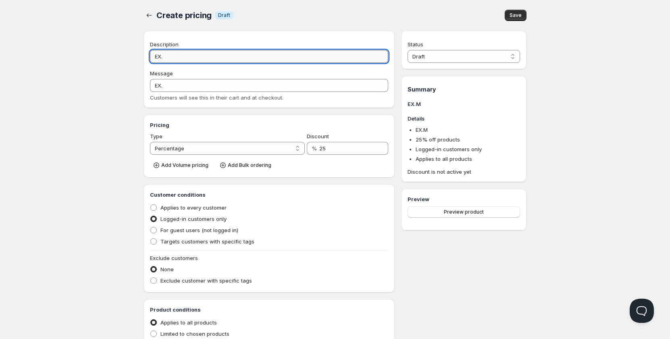
type input "EX"
type input "E"
type input "e"
type input "E"
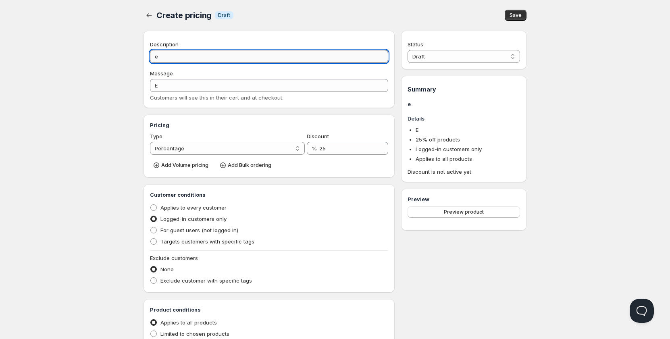
type input "ex"
type input "EX"
type input "ex."
type input "EX."
type input "ex.m"
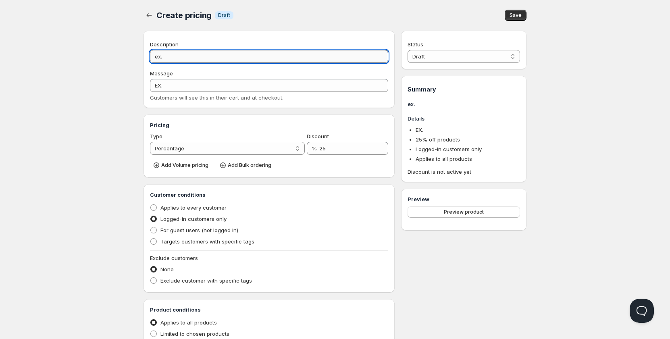
type input "EX.M"
type input "ex.mo"
type input "EX.MO"
type input "ex.mom"
type input "EX.MOM"
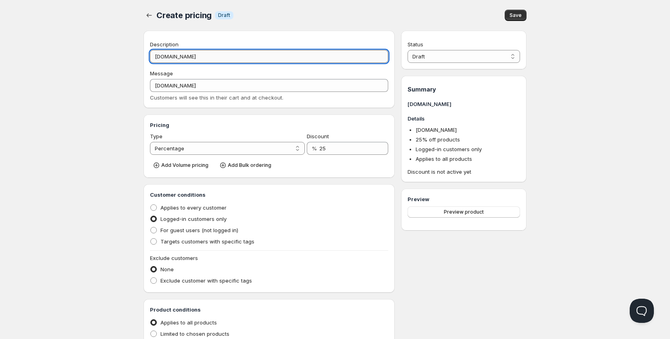
type input "ex.moms"
type input "EX.MOMS"
type input "ex.moms"
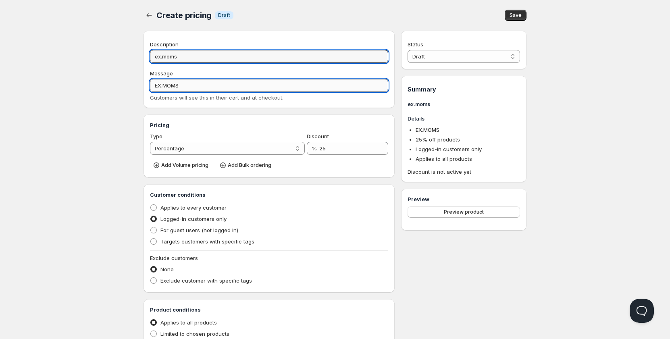
click at [188, 80] on input "EX.MOMS" at bounding box center [269, 85] width 238 height 13
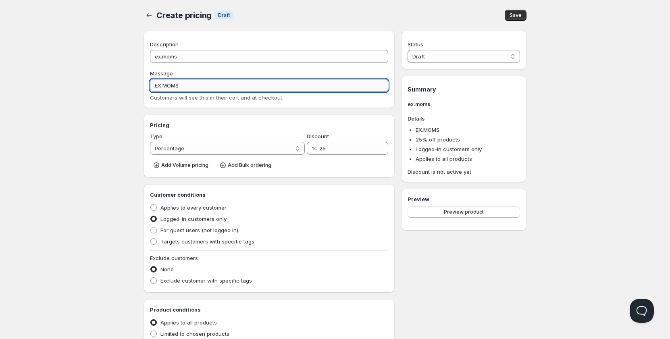
click at [188, 80] on input "EX.MOMS" at bounding box center [269, 85] width 238 height 13
type input "ex.moms"
click at [305, 159] on div "Add Volume pricing Add Bulk ordering" at bounding box center [269, 164] width 238 height 13
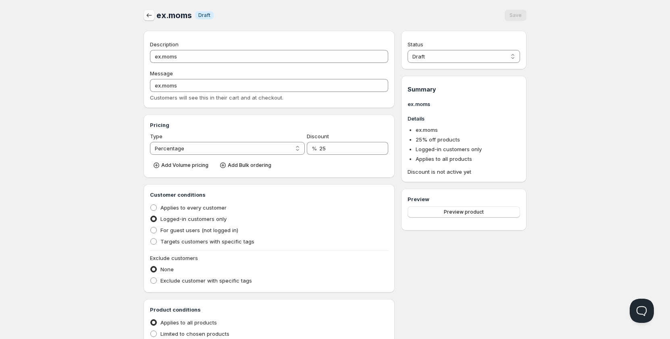
click at [147, 17] on icon "button" at bounding box center [149, 15] width 8 height 8
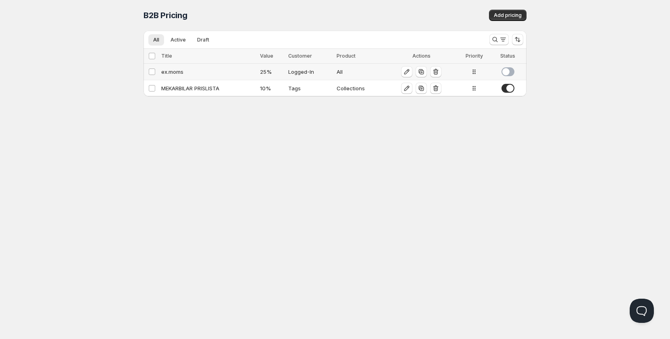
click at [505, 75] on span at bounding box center [508, 71] width 13 height 9
click at [451, 161] on div "Home Pricing Price lists Checkout Forms Submissions Settings Features Plans B2B…" at bounding box center [335, 169] width 670 height 339
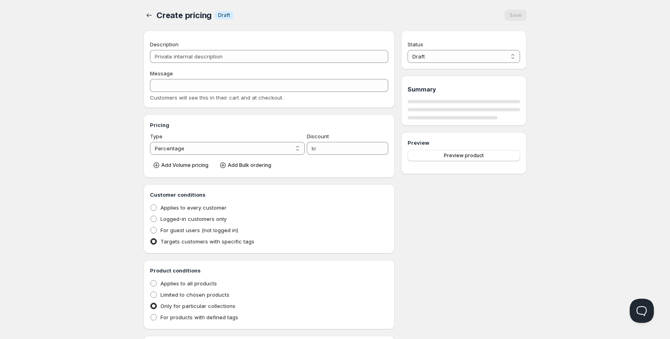
type input "MEKARBILAR PRISLISTA"
type input "MEKARBILAR"
type input "10"
radio input "true"
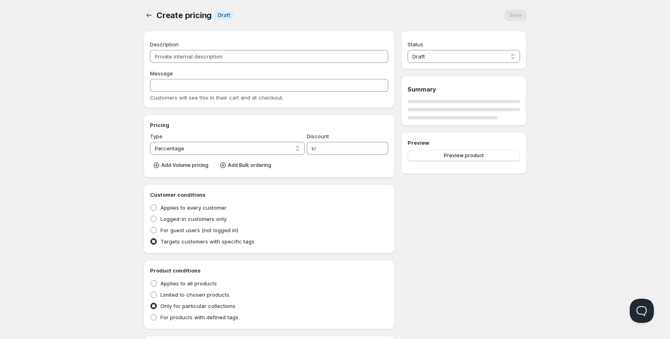
checkbox input "true"
select select "1"
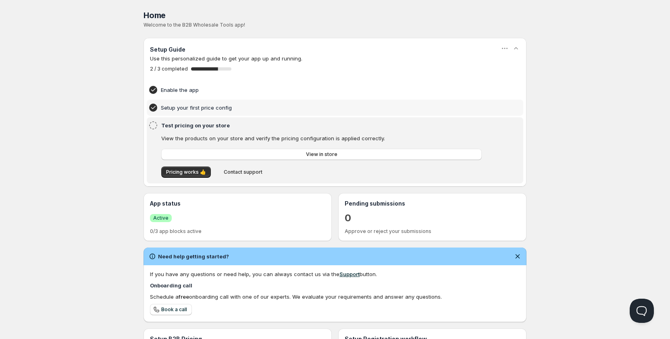
click at [193, 109] on h4 "Setup your first price config" at bounding box center [322, 108] width 323 height 8
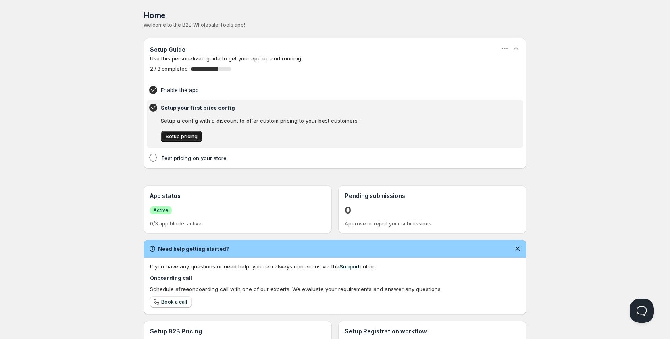
click at [186, 131] on link "Setup pricing" at bounding box center [182, 136] width 42 height 11
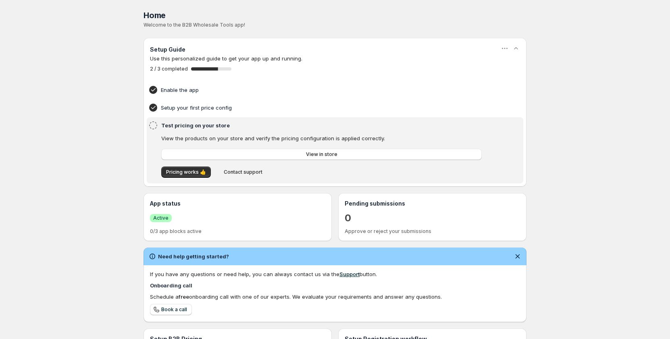
click at [156, 127] on icon at bounding box center [153, 126] width 10 height 10
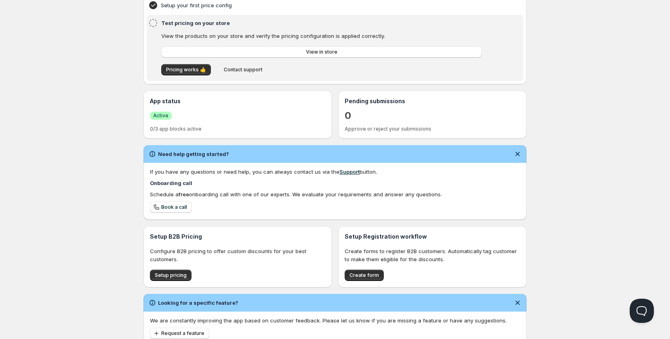
scroll to position [89, 0]
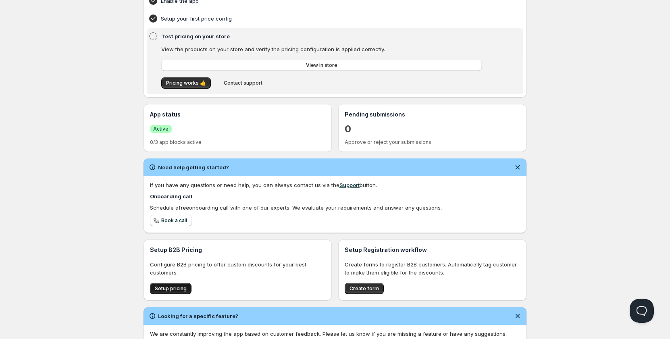
click at [178, 288] on span "Setup pricing" at bounding box center [171, 289] width 32 height 6
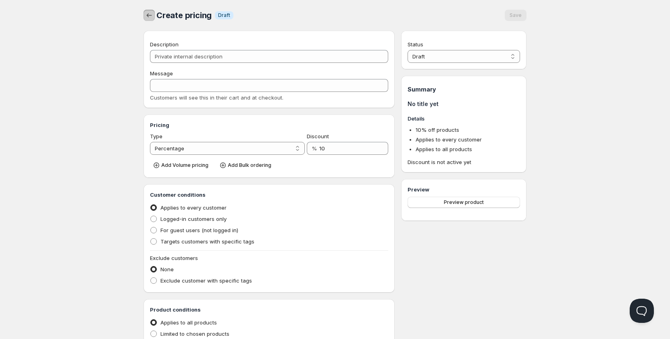
click at [149, 15] on icon "button" at bounding box center [149, 15] width 8 height 8
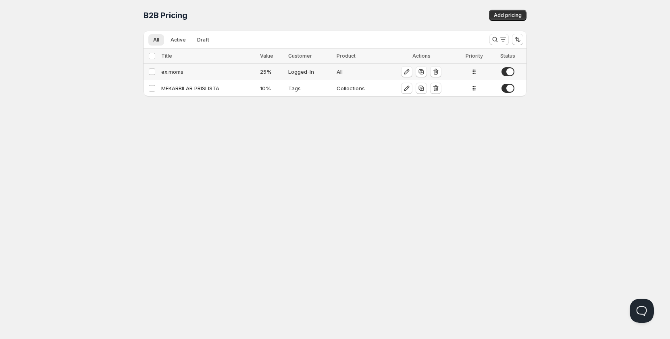
click at [510, 69] on span at bounding box center [508, 71] width 13 height 9
